Goal: Task Accomplishment & Management: Use online tool/utility

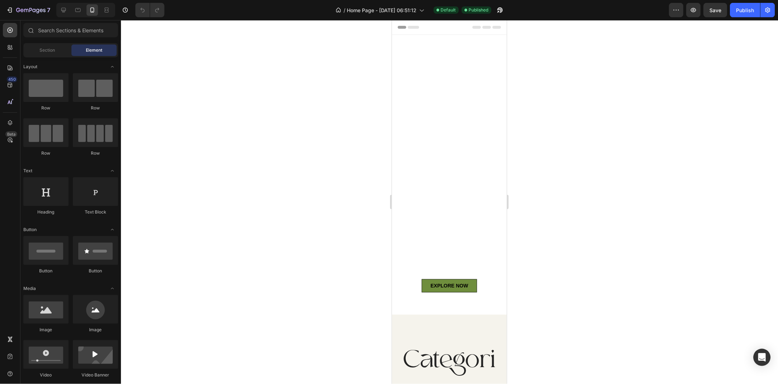
click at [95, 11] on icon at bounding box center [92, 9] width 7 height 7
click at [106, 11] on icon at bounding box center [106, 9] width 7 height 7
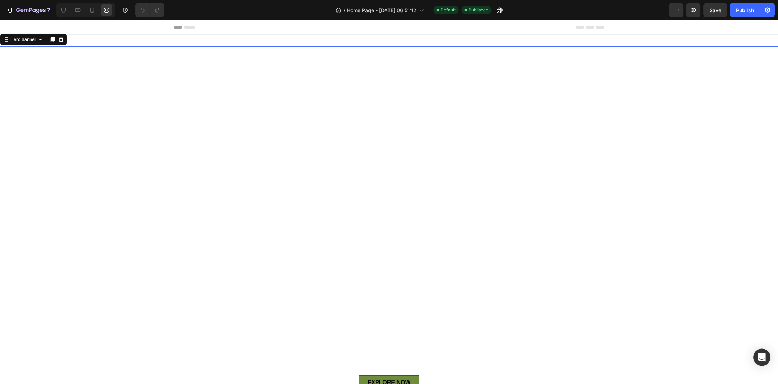
scroll to position [193, 0]
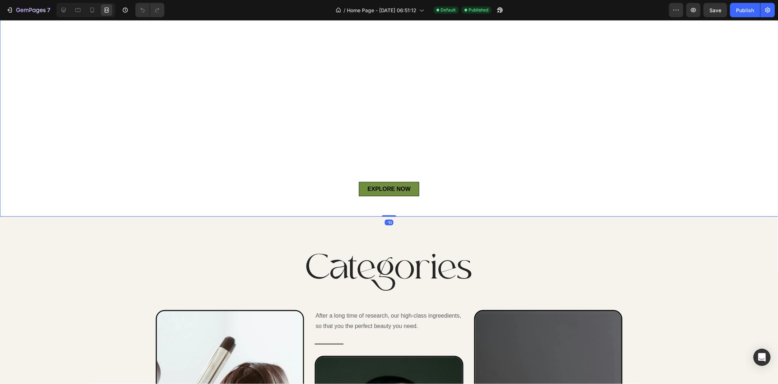
click at [65, 17] on div at bounding box center [85, 10] width 59 height 14
click at [64, 10] on icon at bounding box center [63, 10] width 5 height 5
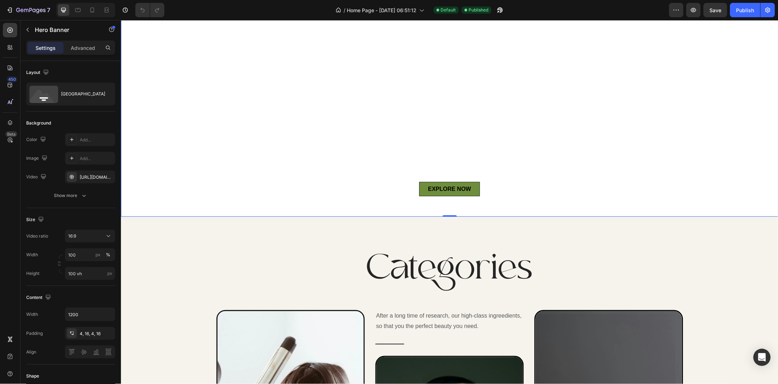
click at [78, 9] on icon at bounding box center [77, 10] width 5 height 4
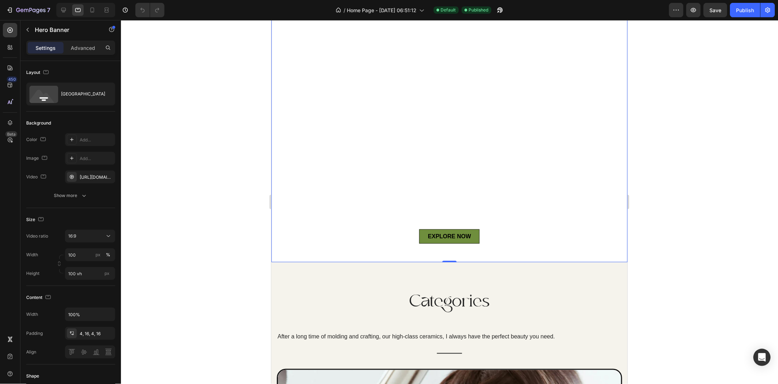
scroll to position [1, 0]
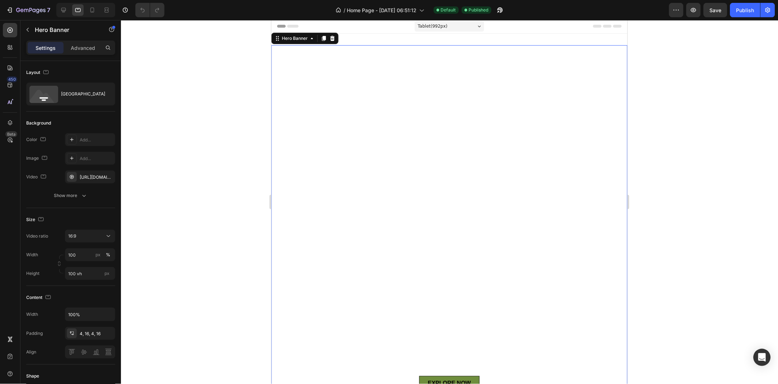
click at [61, 12] on icon at bounding box center [63, 9] width 7 height 7
type input "1200"
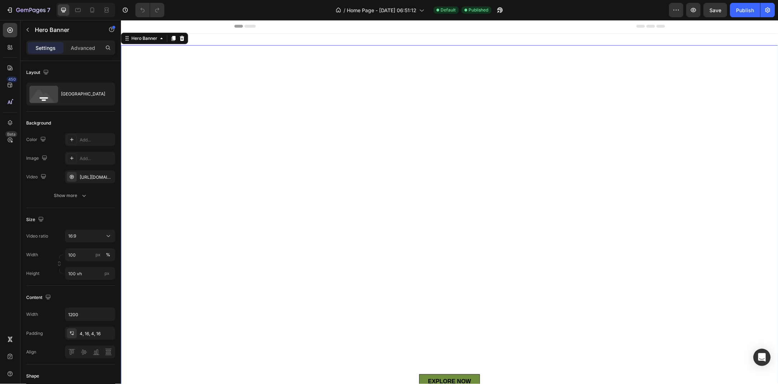
click at [63, 97] on div "[GEOGRAPHIC_DATA]" at bounding box center [83, 94] width 44 height 17
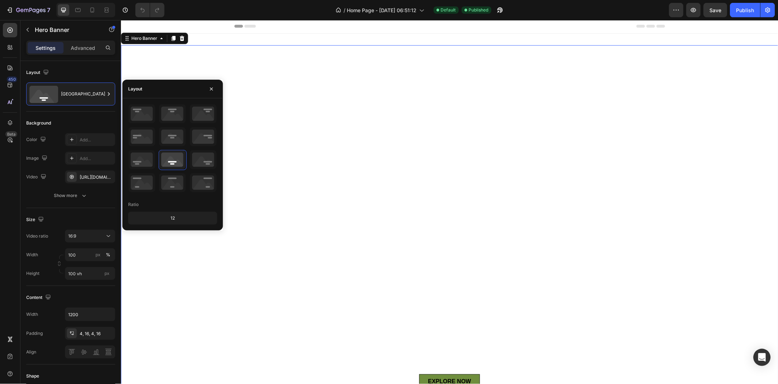
click at [211, 90] on icon "button" at bounding box center [212, 89] width 6 height 6
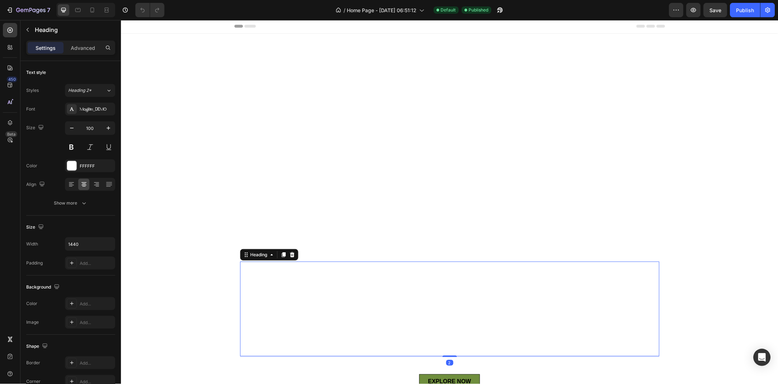
scroll to position [87, 0]
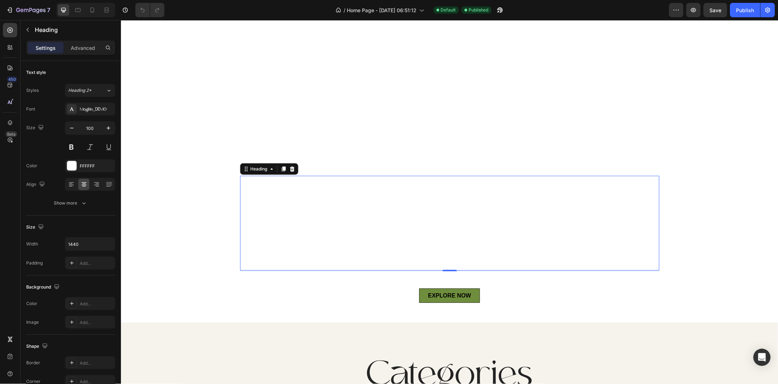
click at [167, 116] on div "Overlay" at bounding box center [449, 141] width 657 height 364
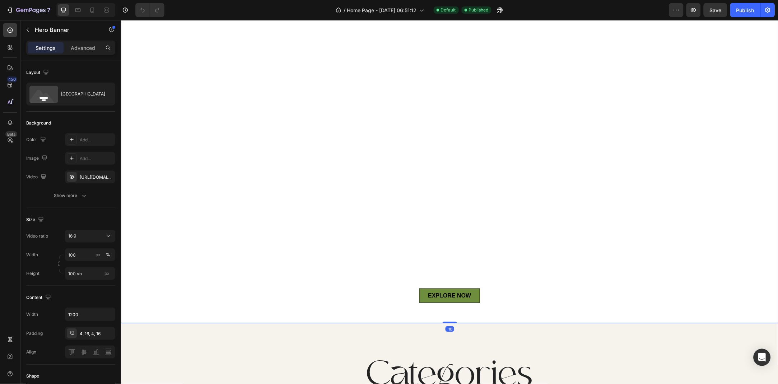
click at [73, 89] on div "[GEOGRAPHIC_DATA]" at bounding box center [83, 94] width 44 height 17
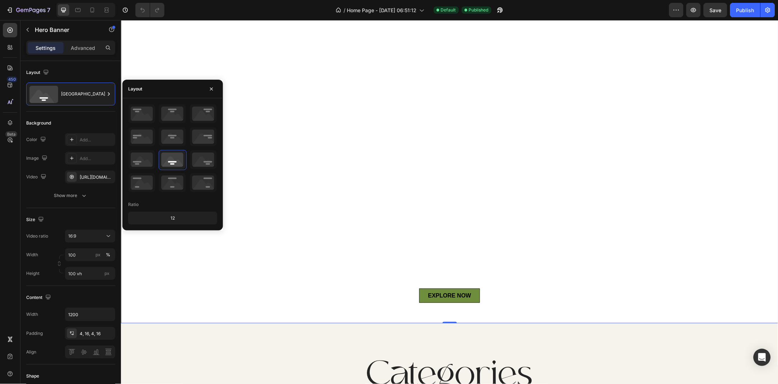
click at [148, 227] on div "Ratio 12" at bounding box center [172, 164] width 100 height 132
click at [162, 218] on div "12" at bounding box center [173, 218] width 86 height 10
click at [173, 218] on div "12" at bounding box center [173, 218] width 86 height 10
click at [170, 224] on div "12" at bounding box center [172, 218] width 89 height 13
click at [80, 46] on p "Advanced" at bounding box center [83, 48] width 24 height 8
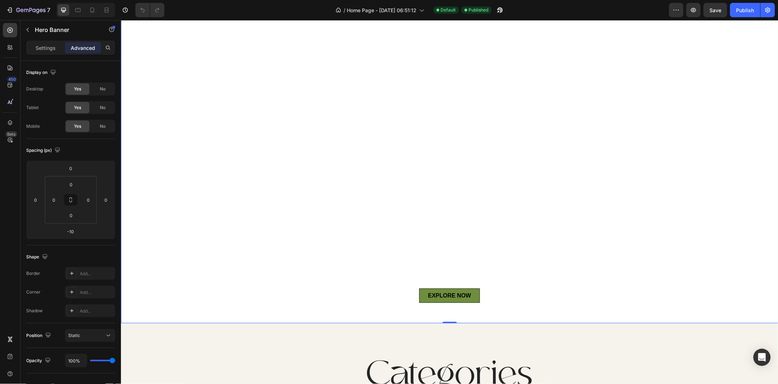
click at [77, 11] on icon at bounding box center [77, 9] width 7 height 7
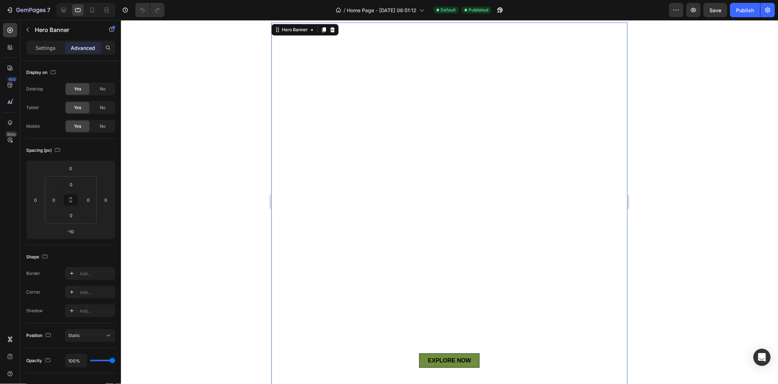
scroll to position [1, 0]
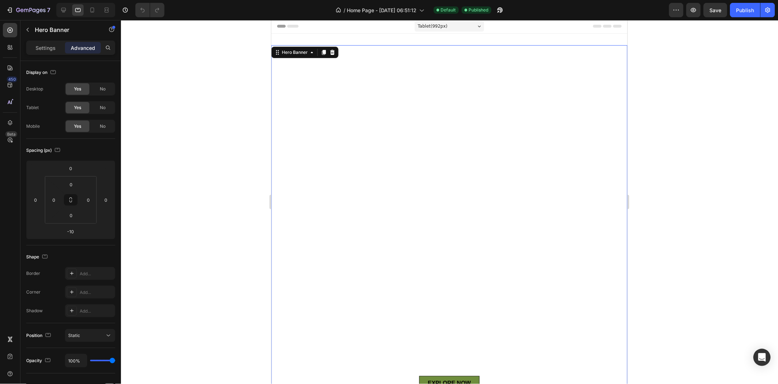
click at [92, 11] on icon at bounding box center [92, 10] width 4 height 5
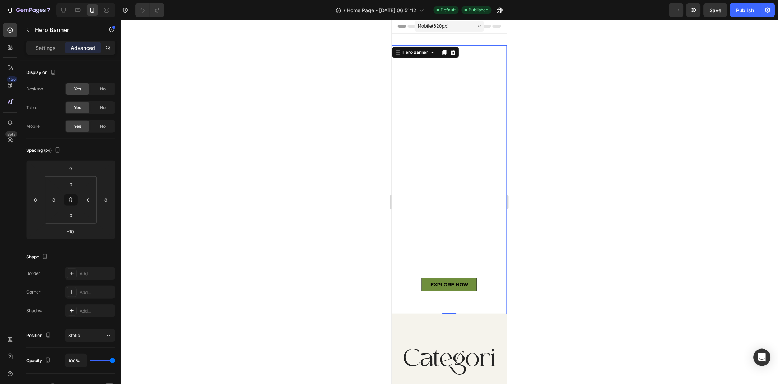
click at [47, 52] on div "Settings" at bounding box center [46, 47] width 36 height 11
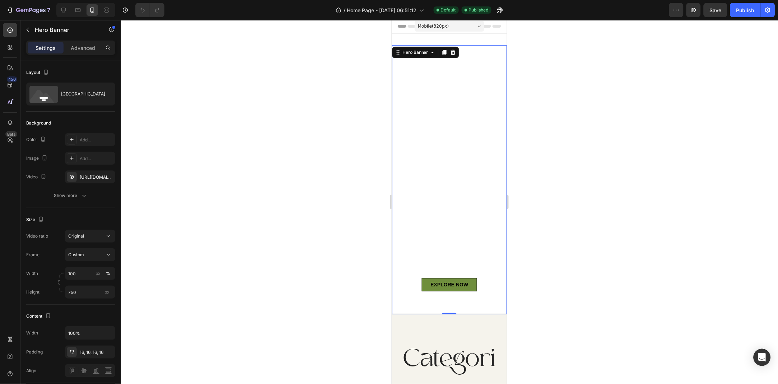
click at [65, 95] on div "[GEOGRAPHIC_DATA]" at bounding box center [83, 94] width 44 height 17
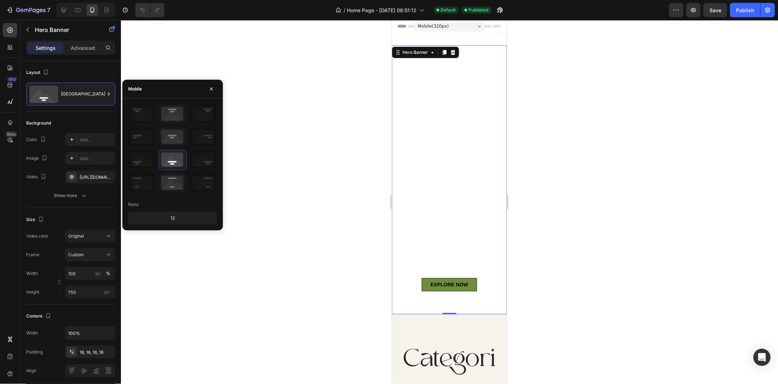
click at [165, 140] on icon at bounding box center [172, 136] width 27 height 19
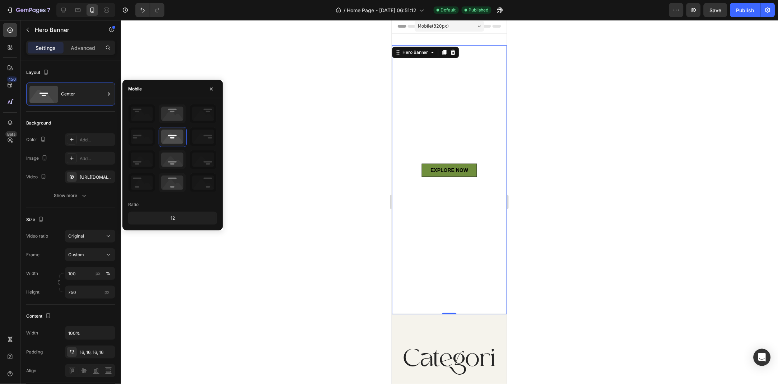
click at [172, 109] on icon at bounding box center [172, 113] width 27 height 19
click at [170, 155] on icon at bounding box center [172, 159] width 27 height 19
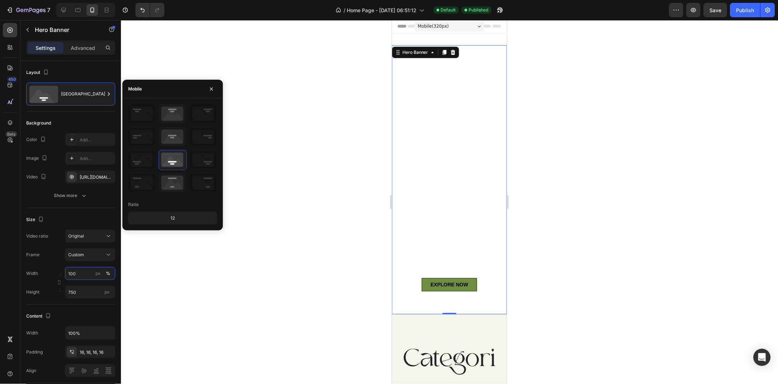
click at [83, 274] on input "100" at bounding box center [90, 273] width 50 height 13
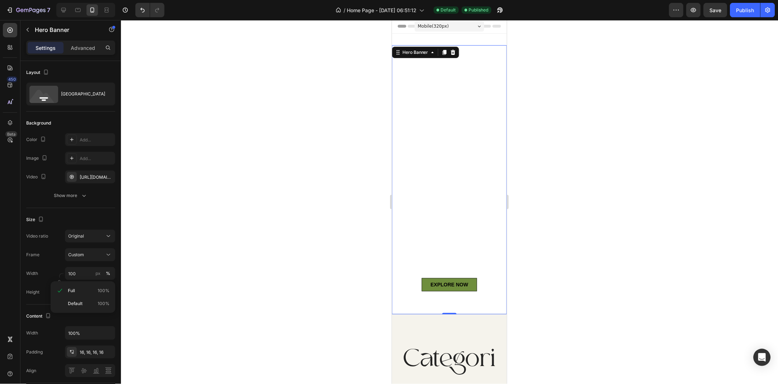
click at [63, 296] on div "Height 750 px" at bounding box center [70, 292] width 89 height 13
click at [74, 252] on span "Custom" at bounding box center [76, 255] width 16 height 6
click at [59, 277] on div "As banner source" at bounding box center [83, 272] width 57 height 13
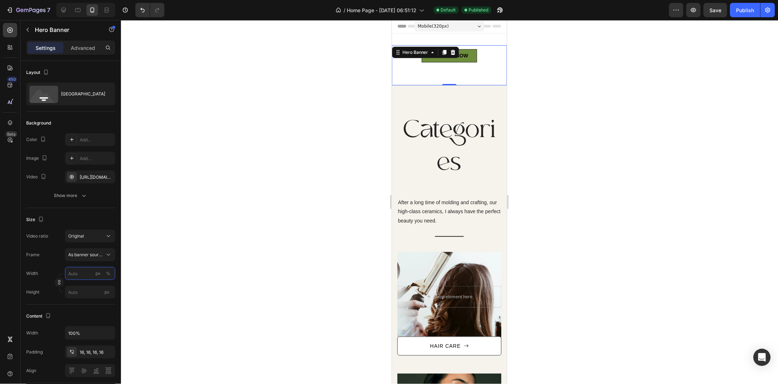
click at [79, 271] on input "px %" at bounding box center [90, 273] width 50 height 13
click at [64, 292] on div "Full 100%" at bounding box center [82, 290] width 59 height 13
type input "100"
click at [75, 257] on span "As banner source" at bounding box center [85, 255] width 35 height 6
click at [67, 291] on div "Custom" at bounding box center [83, 284] width 57 height 13
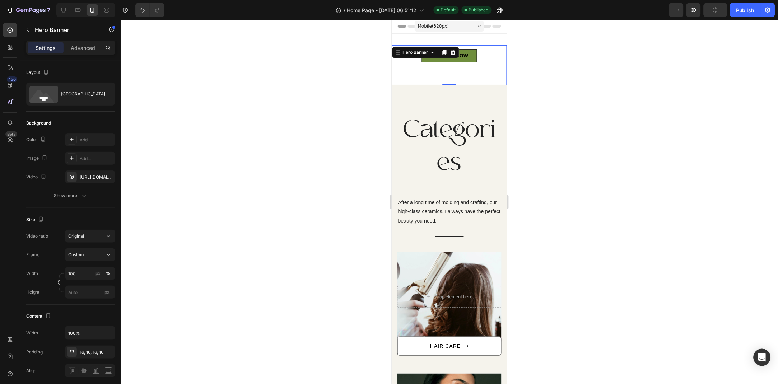
click at [51, 259] on div "Frame Custom" at bounding box center [70, 254] width 89 height 13
click at [75, 254] on span "Custom" at bounding box center [76, 255] width 16 height 6
click at [42, 249] on div "Frame Custom" at bounding box center [70, 254] width 89 height 13
click at [74, 240] on button "Original" at bounding box center [90, 236] width 50 height 13
click at [58, 226] on div "Size Video ratio Original Frame Custom Width 100 px % Height px" at bounding box center [70, 256] width 89 height 97
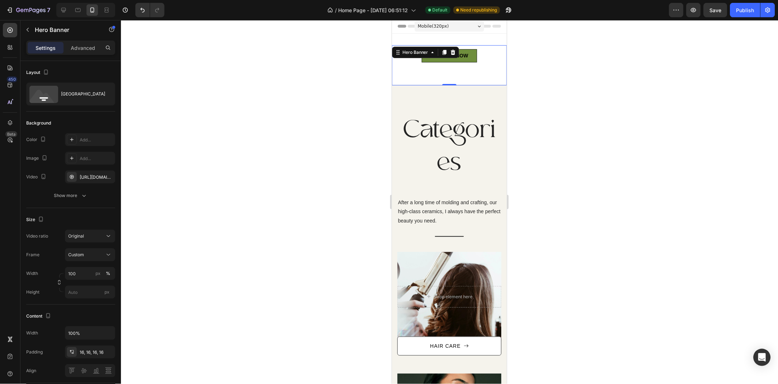
click at [141, 14] on button "Undo/Redo" at bounding box center [142, 10] width 14 height 14
click at [142, 10] on icon "Undo/Redo" at bounding box center [142, 9] width 7 height 7
click at [140, 12] on icon "Undo/Redo" at bounding box center [142, 9] width 7 height 7
type input "100"
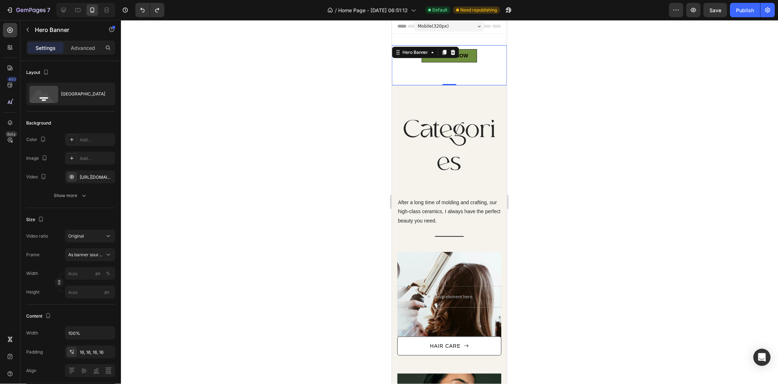
type input "750"
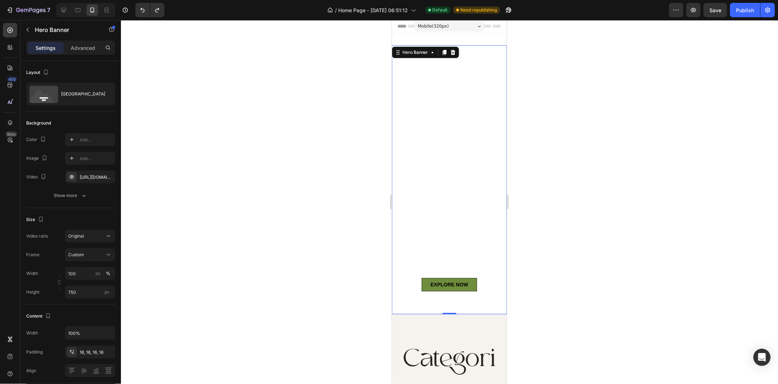
click at [64, 10] on icon at bounding box center [63, 9] width 7 height 7
type input "1200"
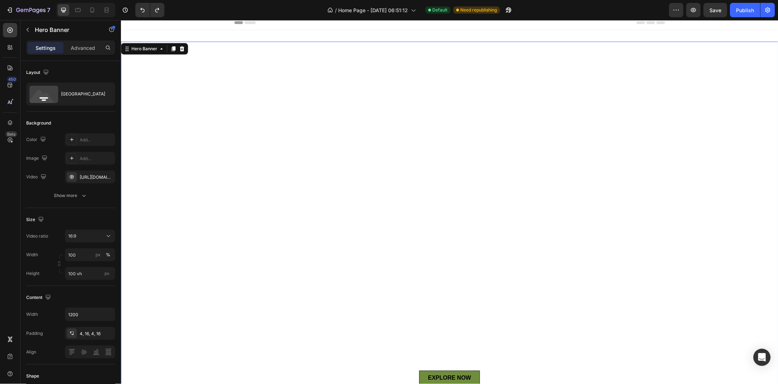
scroll to position [60, 0]
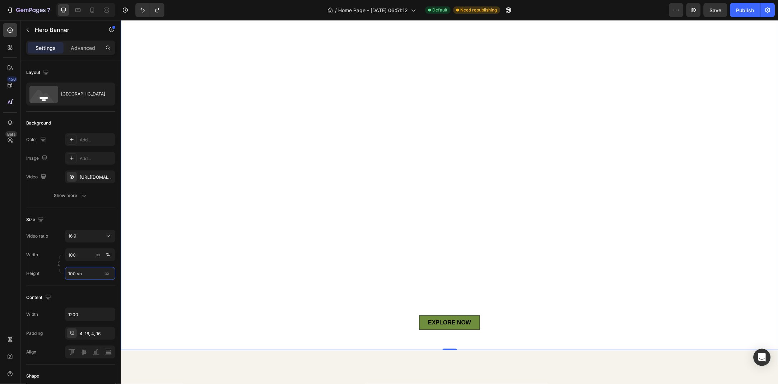
click at [87, 274] on input "100 vh" at bounding box center [90, 273] width 50 height 13
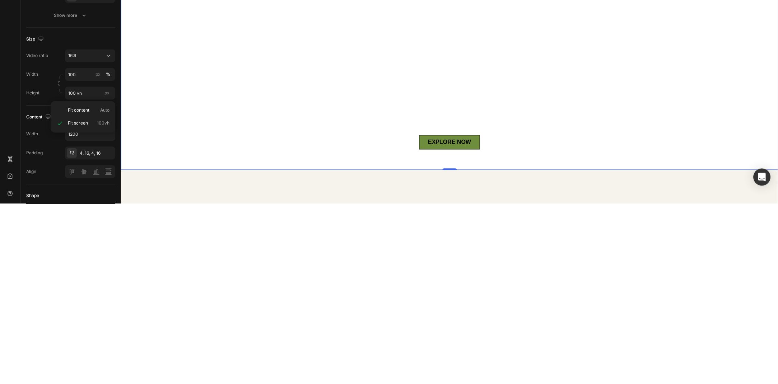
click at [103, 291] on span "Auto" at bounding box center [104, 290] width 9 height 6
type input "Auto"
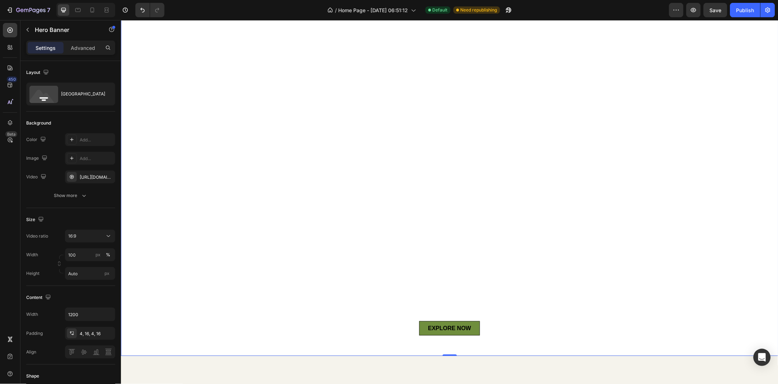
click at [713, 8] on span "Save" at bounding box center [716, 10] width 12 height 6
click at [743, 7] on div "Publish" at bounding box center [745, 10] width 18 height 8
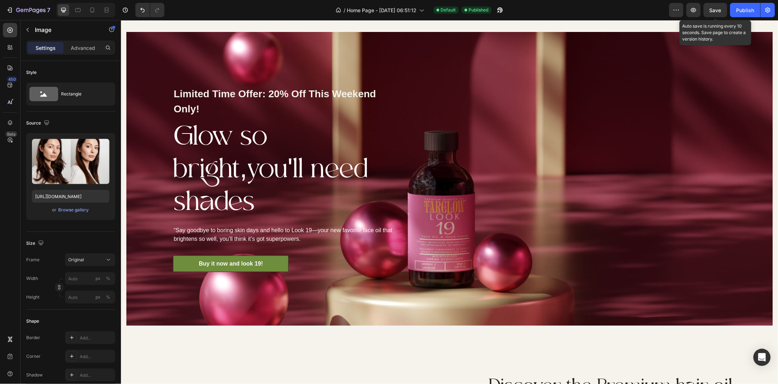
scroll to position [777, 0]
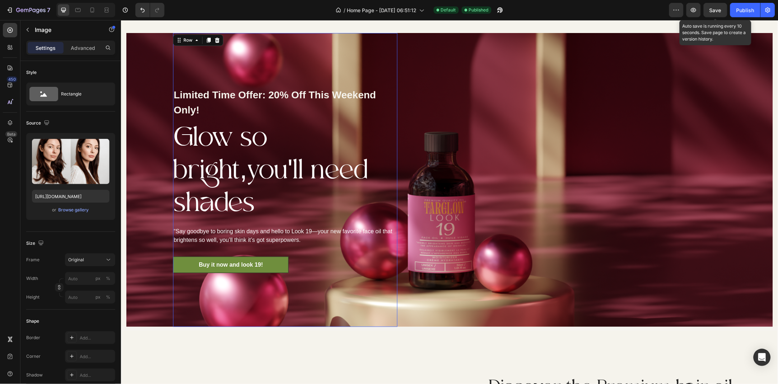
click at [198, 57] on div "Limited Time Offer: 20% Off This Weekend Only! Text block Glow so bright,you'll…" at bounding box center [285, 180] width 224 height 294
